Goal: Communication & Community: Connect with others

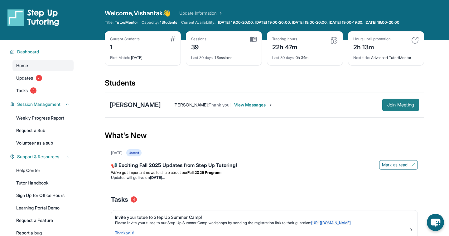
click at [400, 107] on span "Join Meeting" at bounding box center [400, 105] width 27 height 4
click at [406, 107] on span "Join Meeting" at bounding box center [400, 105] width 27 height 4
click at [234, 108] on span "View Messages" at bounding box center [253, 105] width 39 height 6
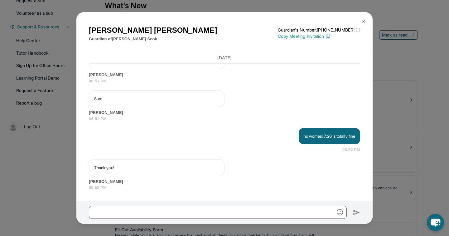
scroll to position [191, 0]
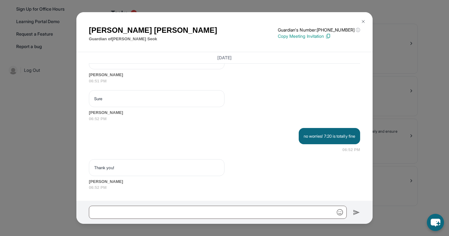
click at [392, 98] on div "[PERSON_NAME] Guardian of [PERSON_NAME] Guardian's Number: [PHONE_NUMBER] ⓘ Thi…" at bounding box center [224, 118] width 449 height 236
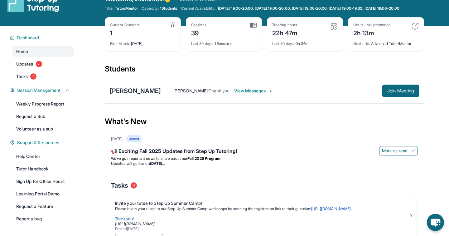
scroll to position [0, 0]
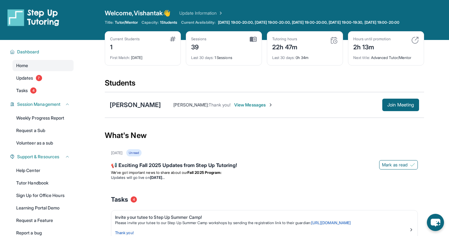
click at [410, 118] on div "[PERSON_NAME] [PERSON_NAME] : Thank you! View Messages Join Meeting" at bounding box center [264, 105] width 319 height 26
click at [409, 107] on span "Join Meeting" at bounding box center [400, 105] width 27 height 4
click at [234, 108] on span "View Messages" at bounding box center [253, 105] width 39 height 6
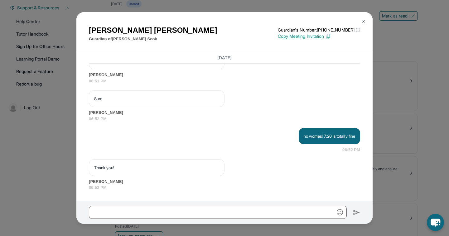
scroll to position [145, 0]
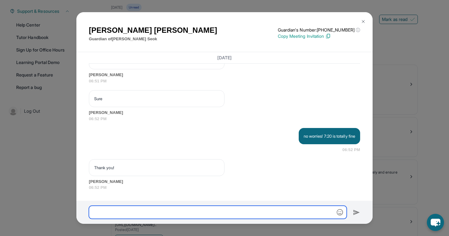
click at [120, 216] on input "text" at bounding box center [218, 212] width 258 height 13
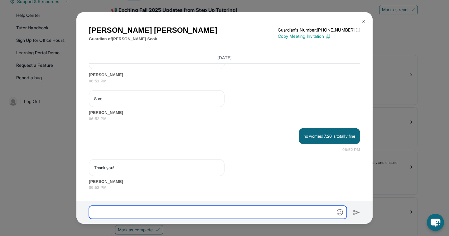
scroll to position [156, 0]
click at [135, 206] on input "text" at bounding box center [218, 212] width 258 height 13
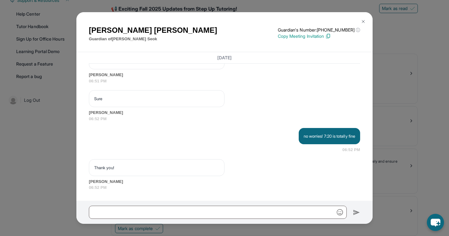
click at [50, 123] on div "[PERSON_NAME] Guardian of [PERSON_NAME] Guardian's Number: [PHONE_NUMBER] ⓘ Thi…" at bounding box center [224, 118] width 449 height 236
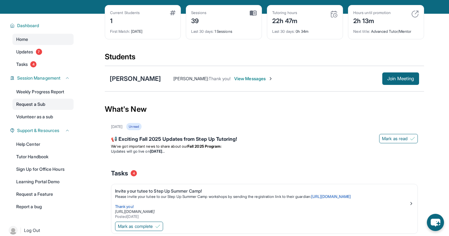
scroll to position [39, 0]
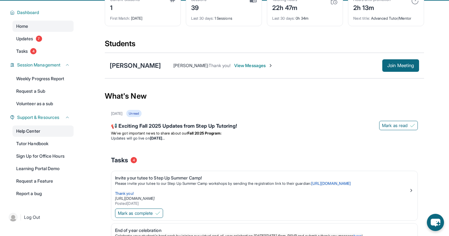
click at [35, 135] on link "Help Center" at bounding box center [42, 130] width 61 height 11
